Goal: Find specific page/section: Find specific page/section

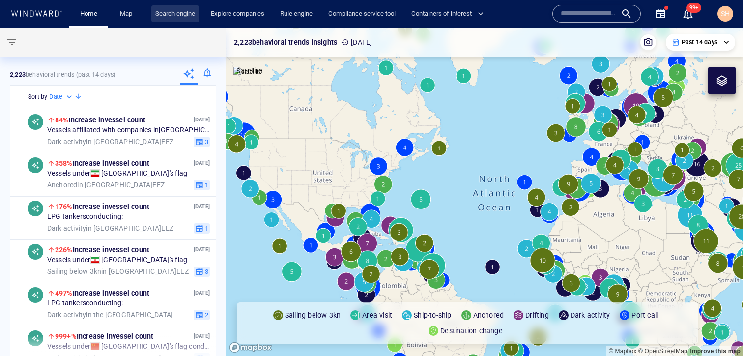
click at [167, 12] on link "Search engine" at bounding box center [175, 13] width 48 height 17
click at [179, 18] on link "Search engine" at bounding box center [175, 13] width 48 height 17
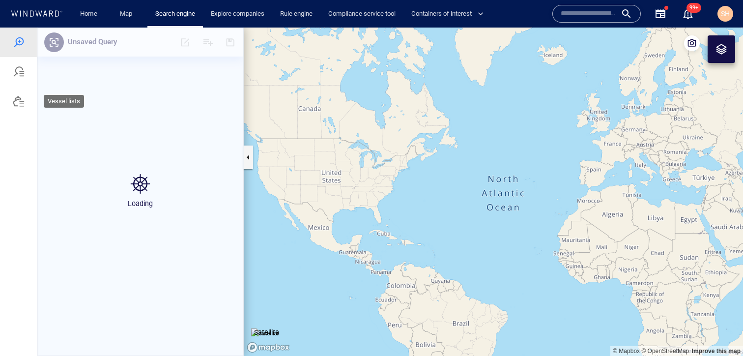
click at [19, 107] on div at bounding box center [18, 100] width 37 height 29
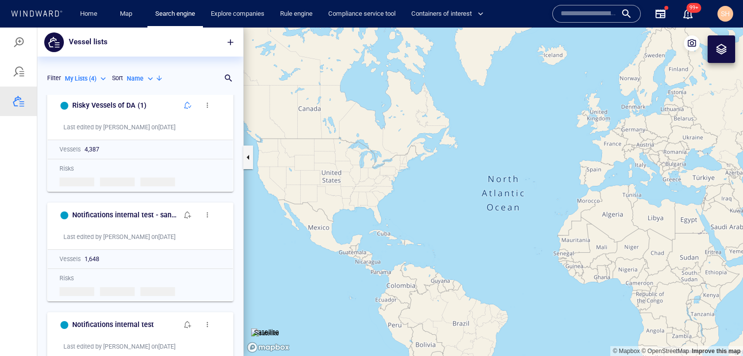
scroll to position [177, 0]
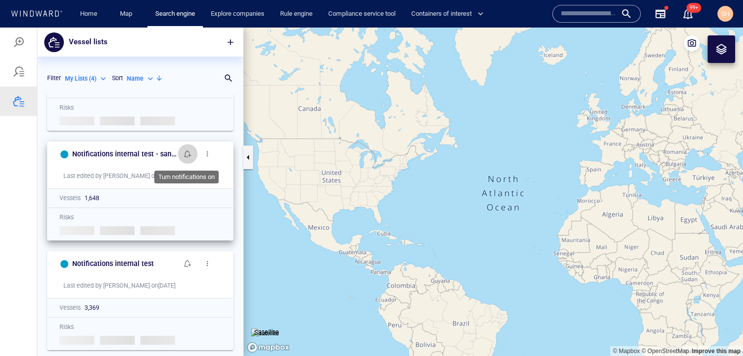
click at [186, 154] on span "button" at bounding box center [188, 154] width 8 height 8
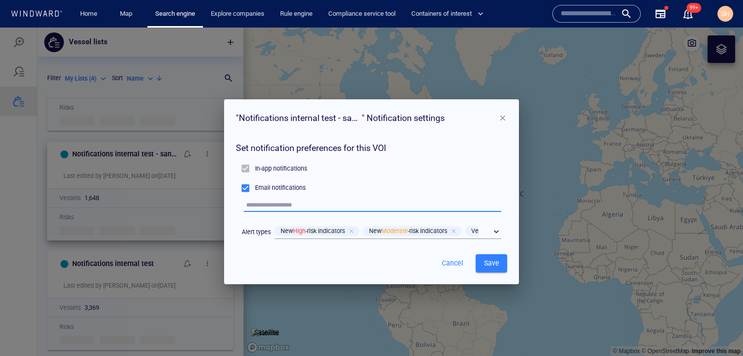
click at [268, 202] on input "text" at bounding box center [373, 204] width 255 height 13
type input "**********"
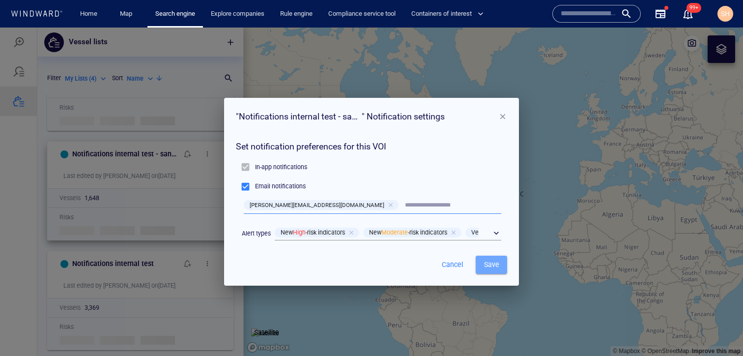
click at [495, 264] on span "Save" at bounding box center [491, 264] width 16 height 12
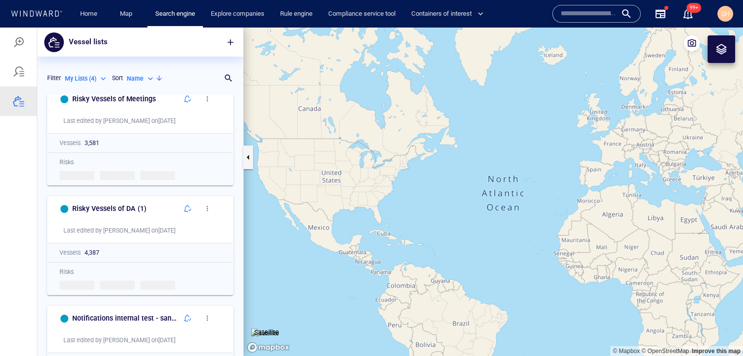
scroll to position [0, 0]
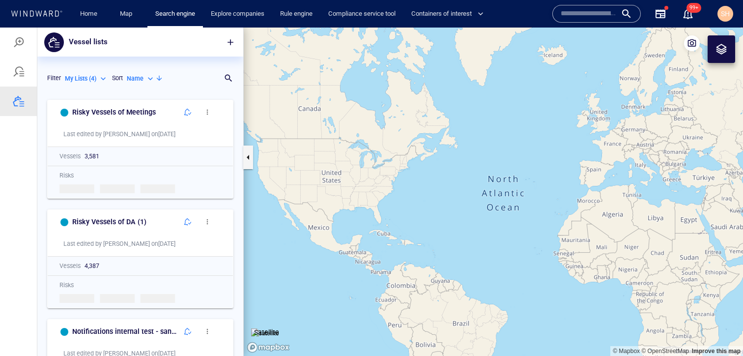
click at [34, 14] on icon at bounding box center [36, 13] width 53 height 6
